Goal: Find specific page/section: Find specific page/section

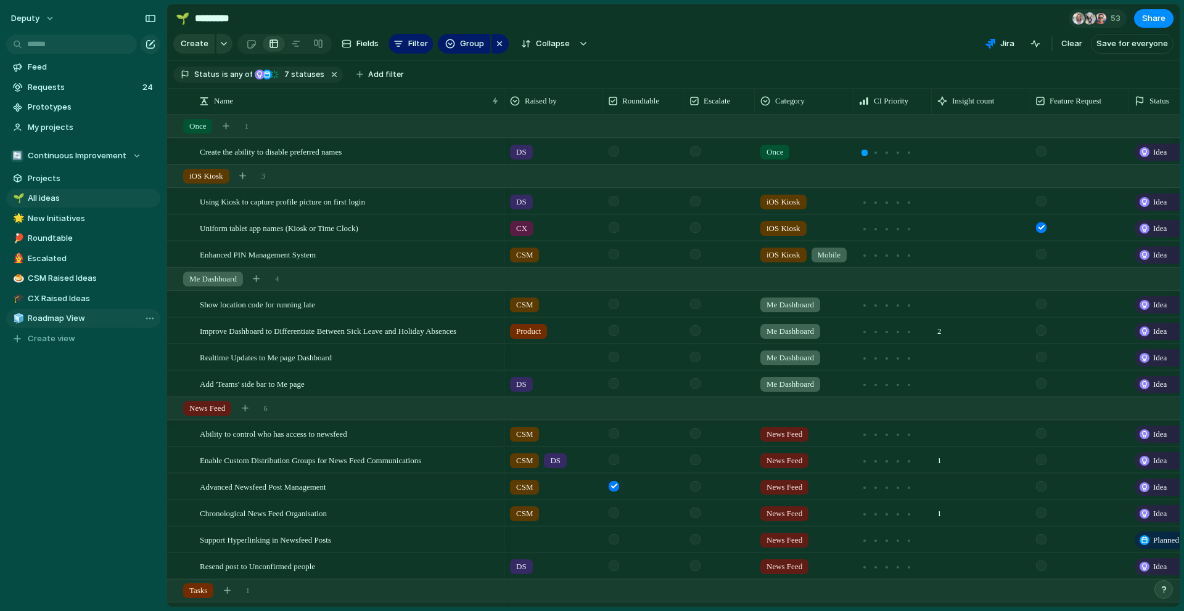
click at [78, 311] on link "🧊 Roadmap View" at bounding box center [83, 318] width 154 height 18
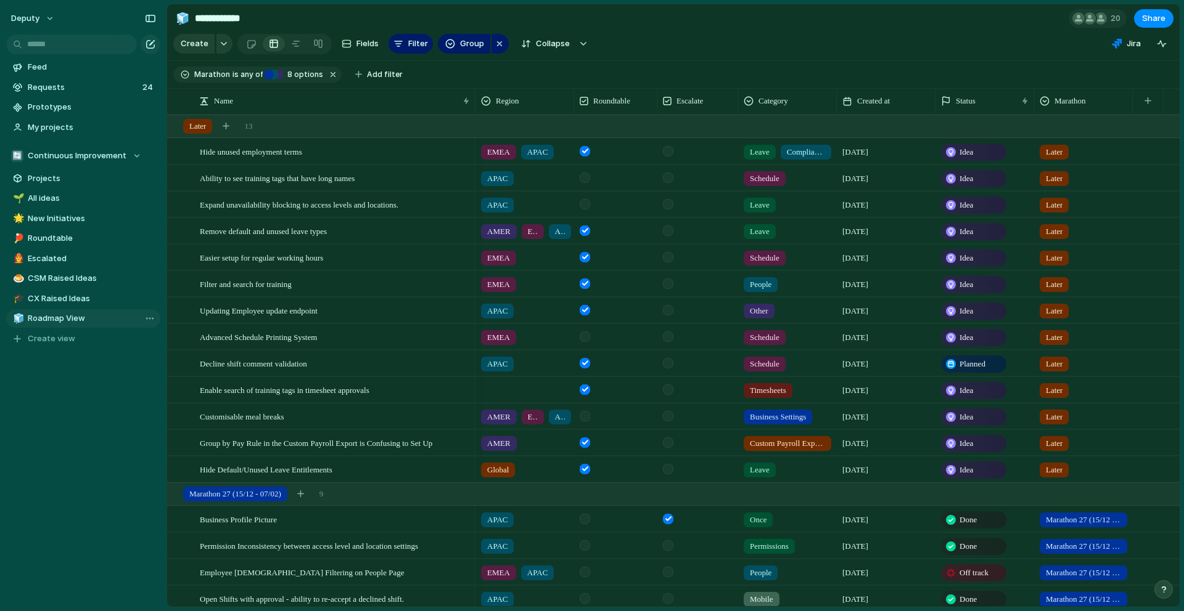
type input "**********"
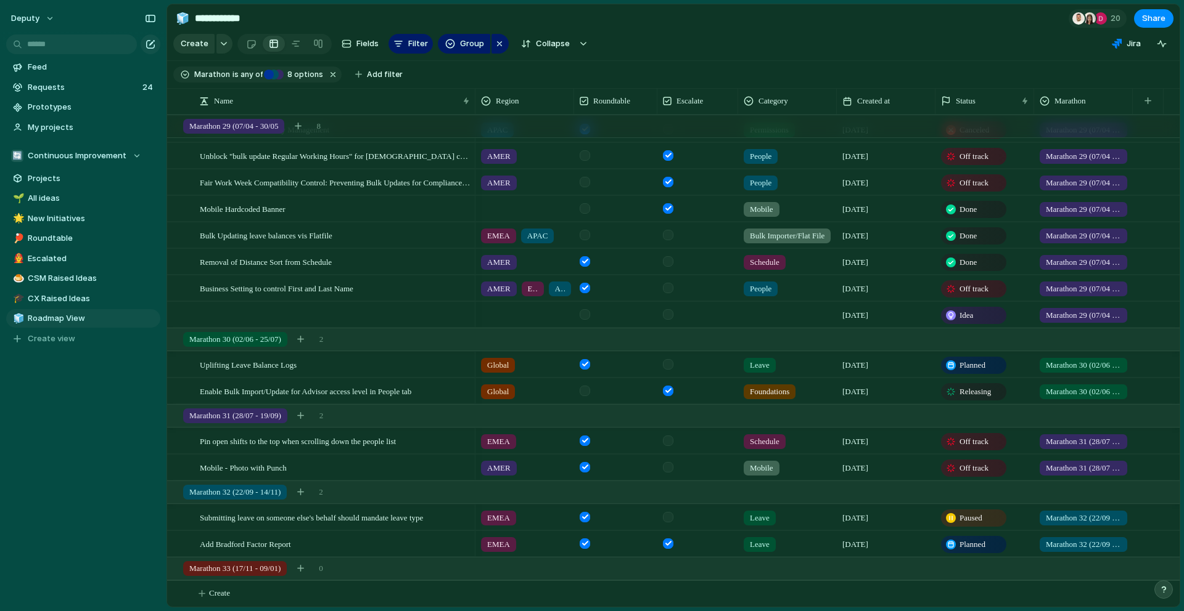
scroll to position [888, 0]
